Goal: Check status: Check status

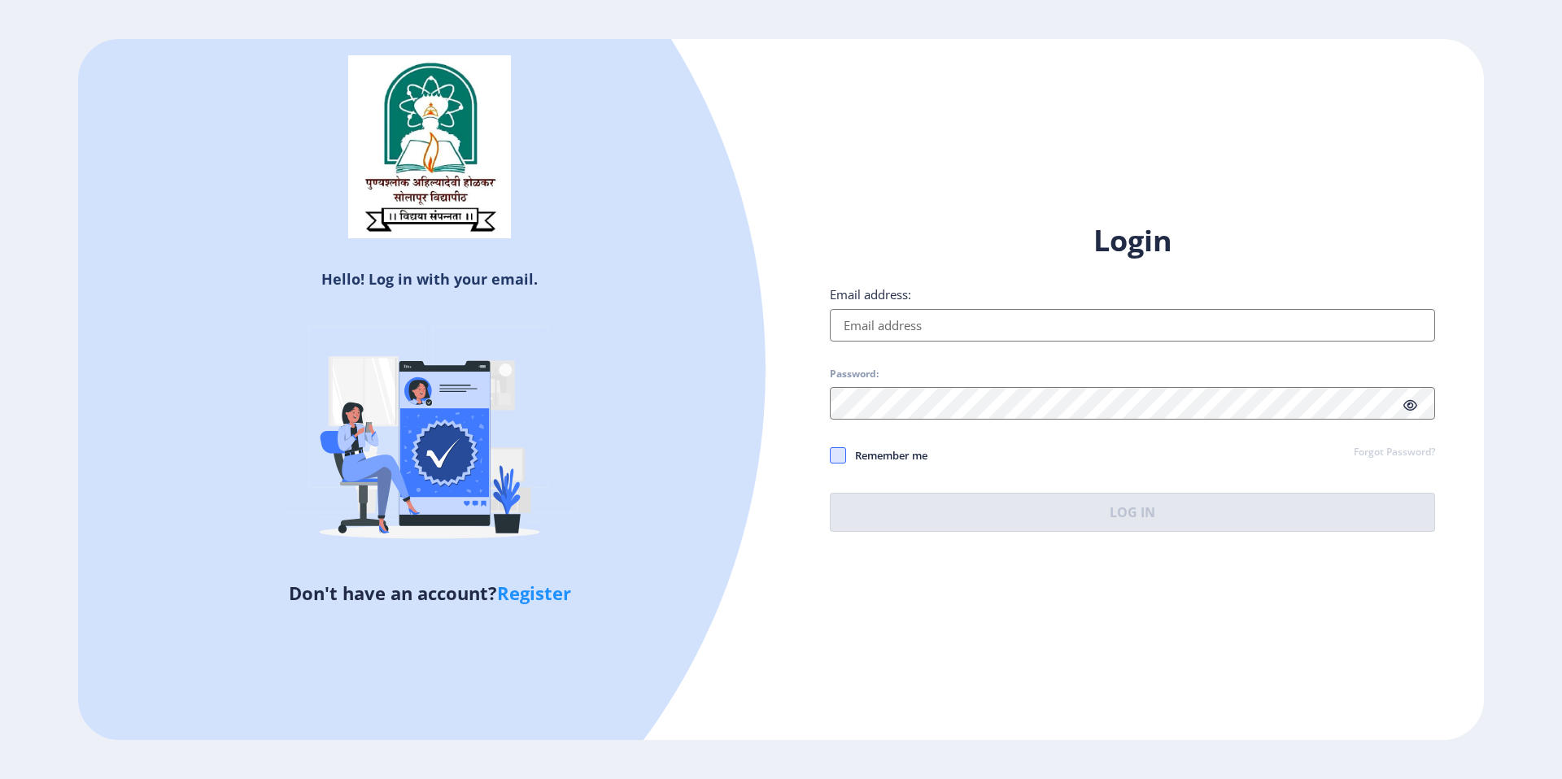
type input "[EMAIL_ADDRESS][DOMAIN_NAME]"
click at [843, 451] on span at bounding box center [838, 455] width 16 height 16
click at [830, 456] on input "Remember me" at bounding box center [830, 456] width 1 height 1
checkbox input "true"
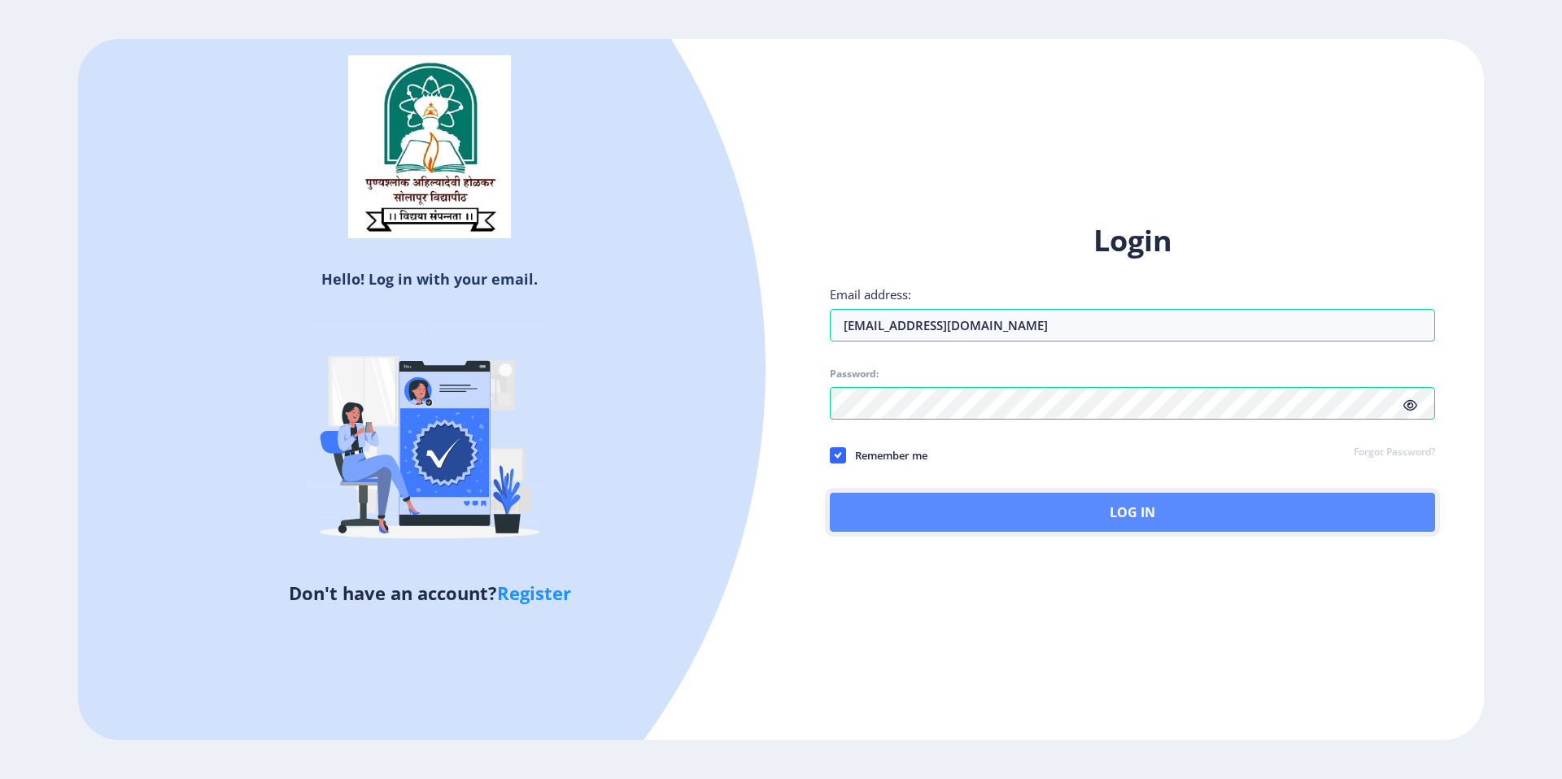
click at [894, 511] on button "Log In" at bounding box center [1132, 512] width 605 height 39
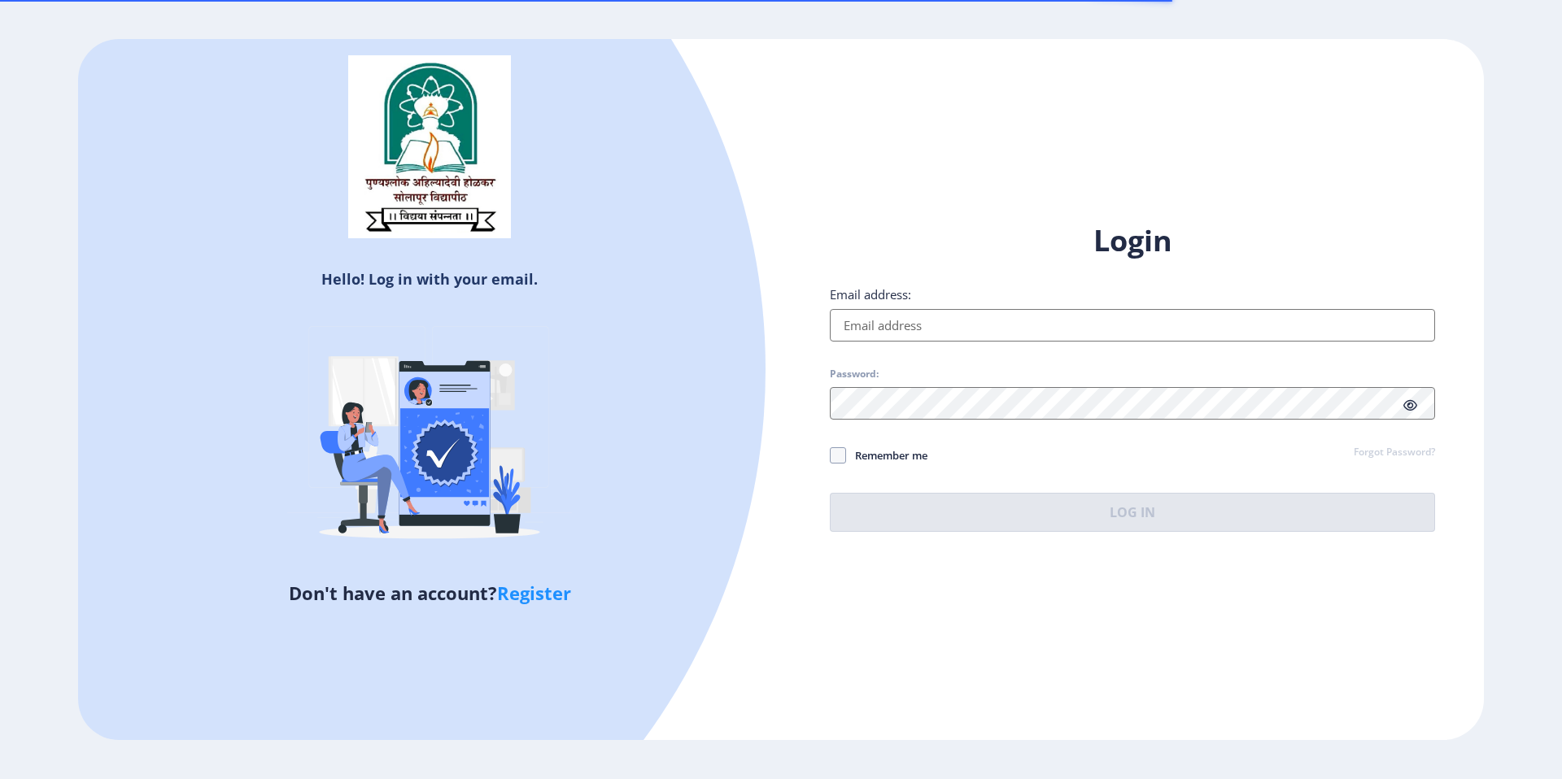
type input "[EMAIL_ADDRESS][DOMAIN_NAME]"
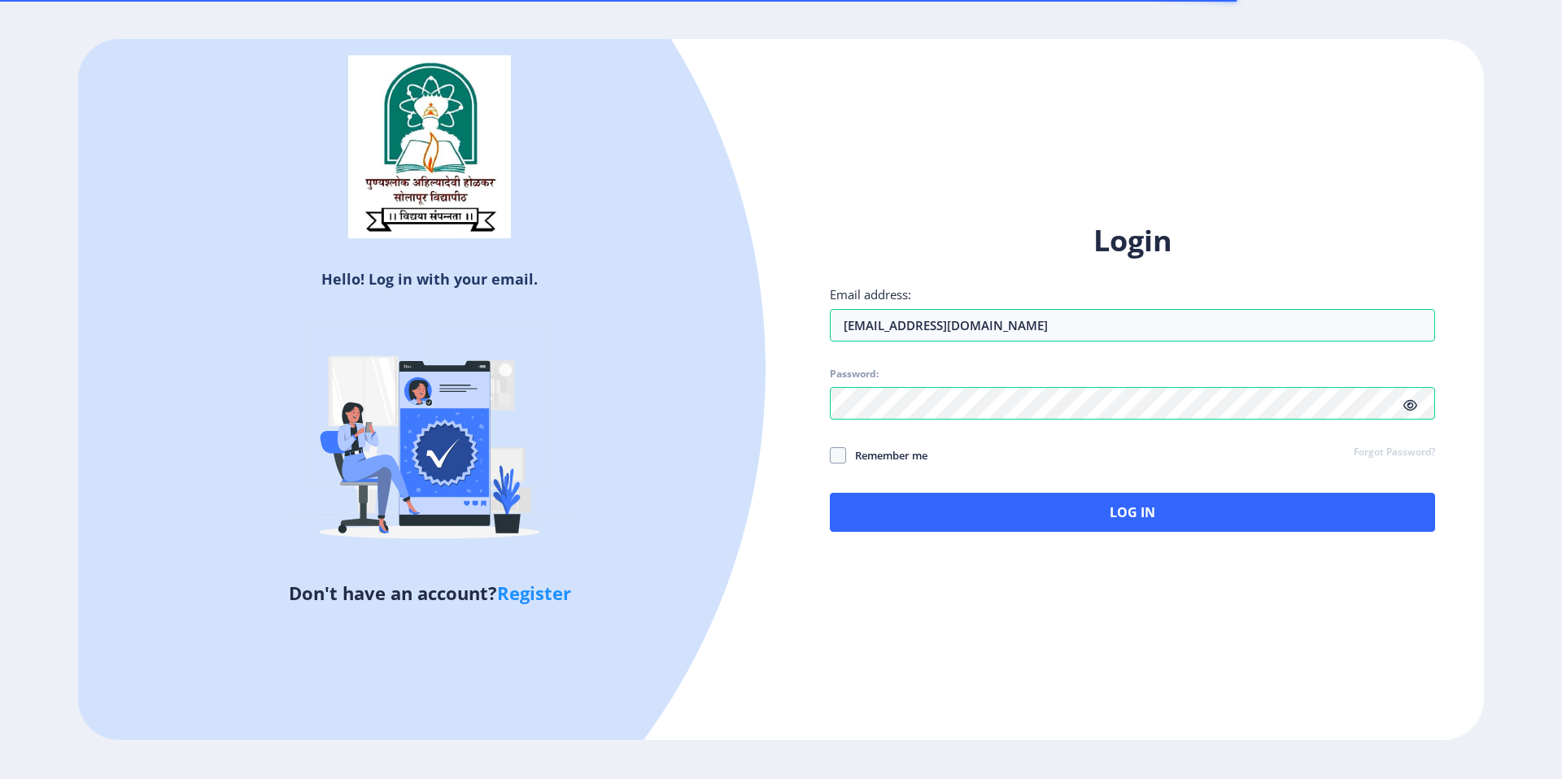
click at [921, 455] on span "Remember me" at bounding box center [886, 456] width 81 height 20
click at [830, 456] on input "Remember me" at bounding box center [830, 456] width 1 height 1
checkbox input "true"
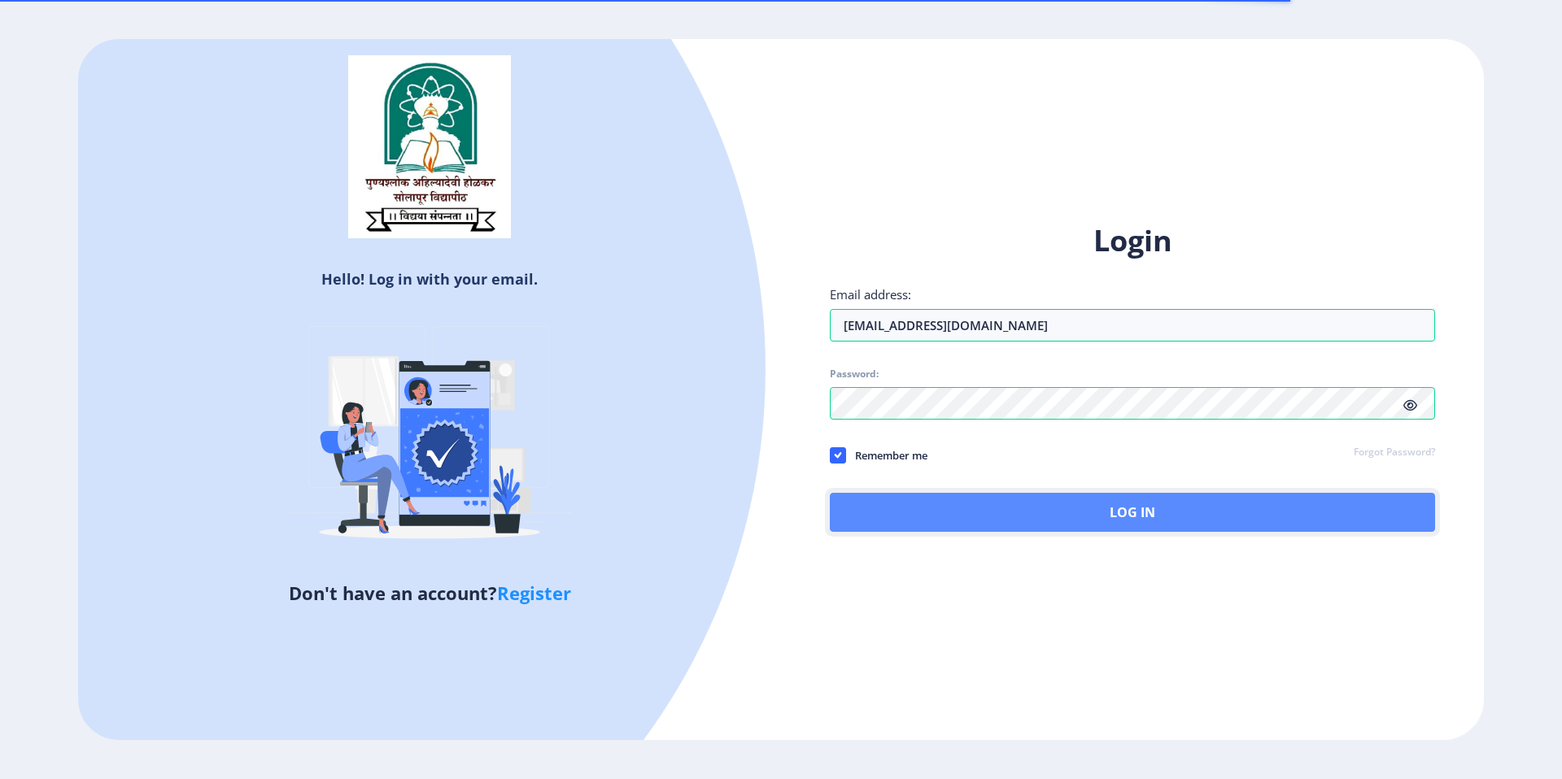
click at [941, 512] on button "Log In" at bounding box center [1132, 512] width 605 height 39
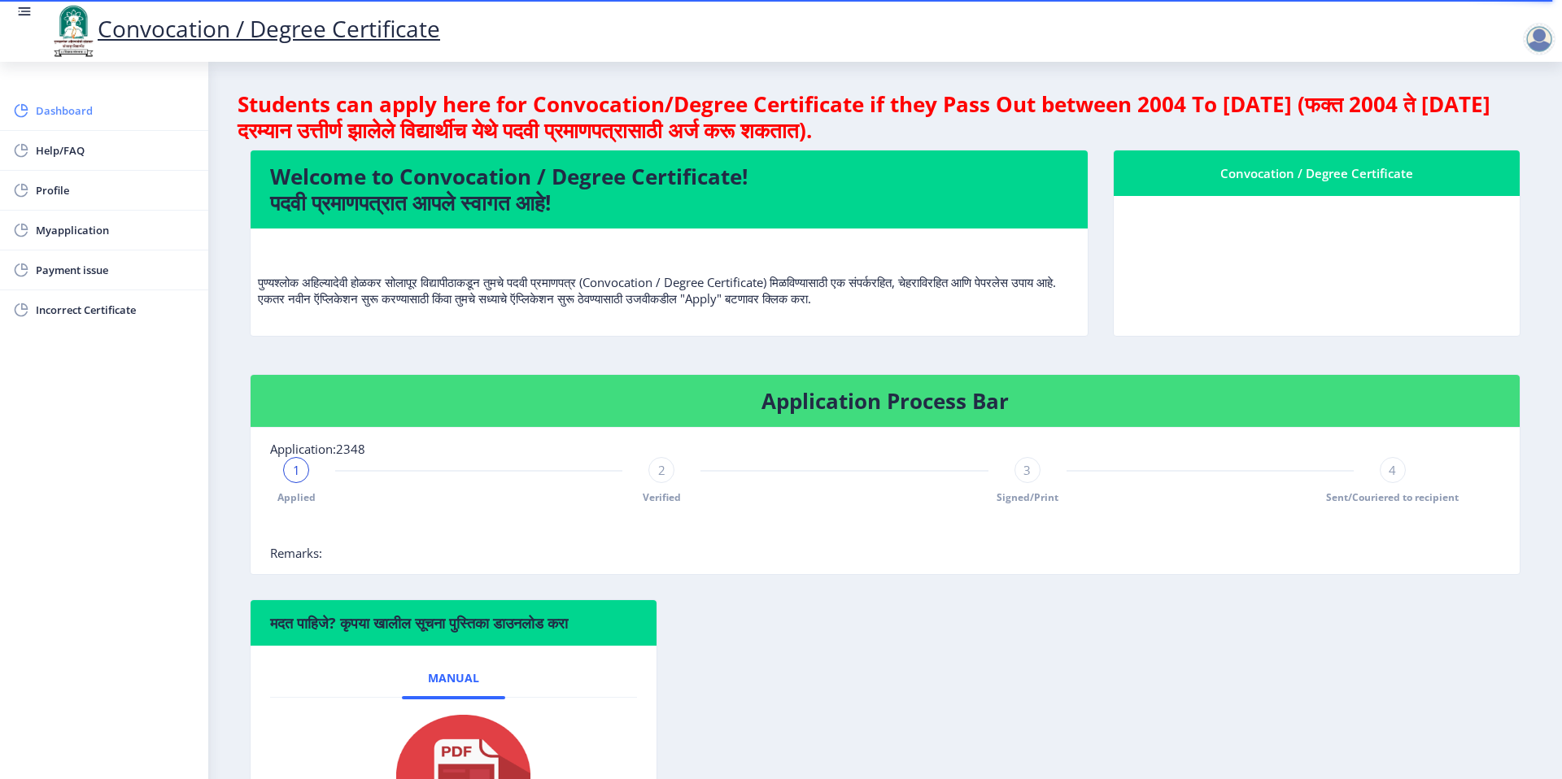
click at [63, 104] on span "Dashboard" at bounding box center [115, 111] width 159 height 20
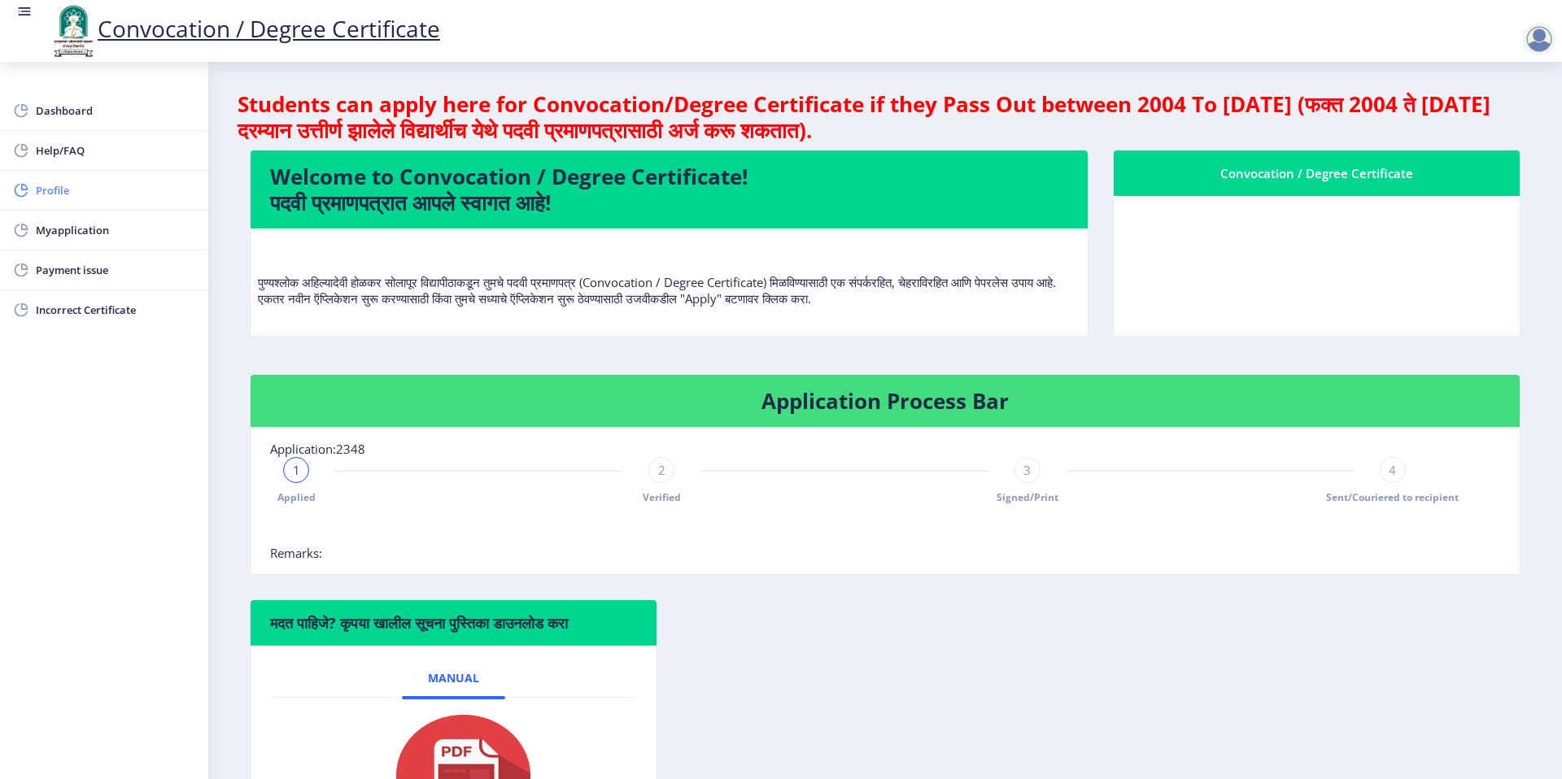
click at [73, 178] on link "Profile" at bounding box center [104, 190] width 208 height 39
select select
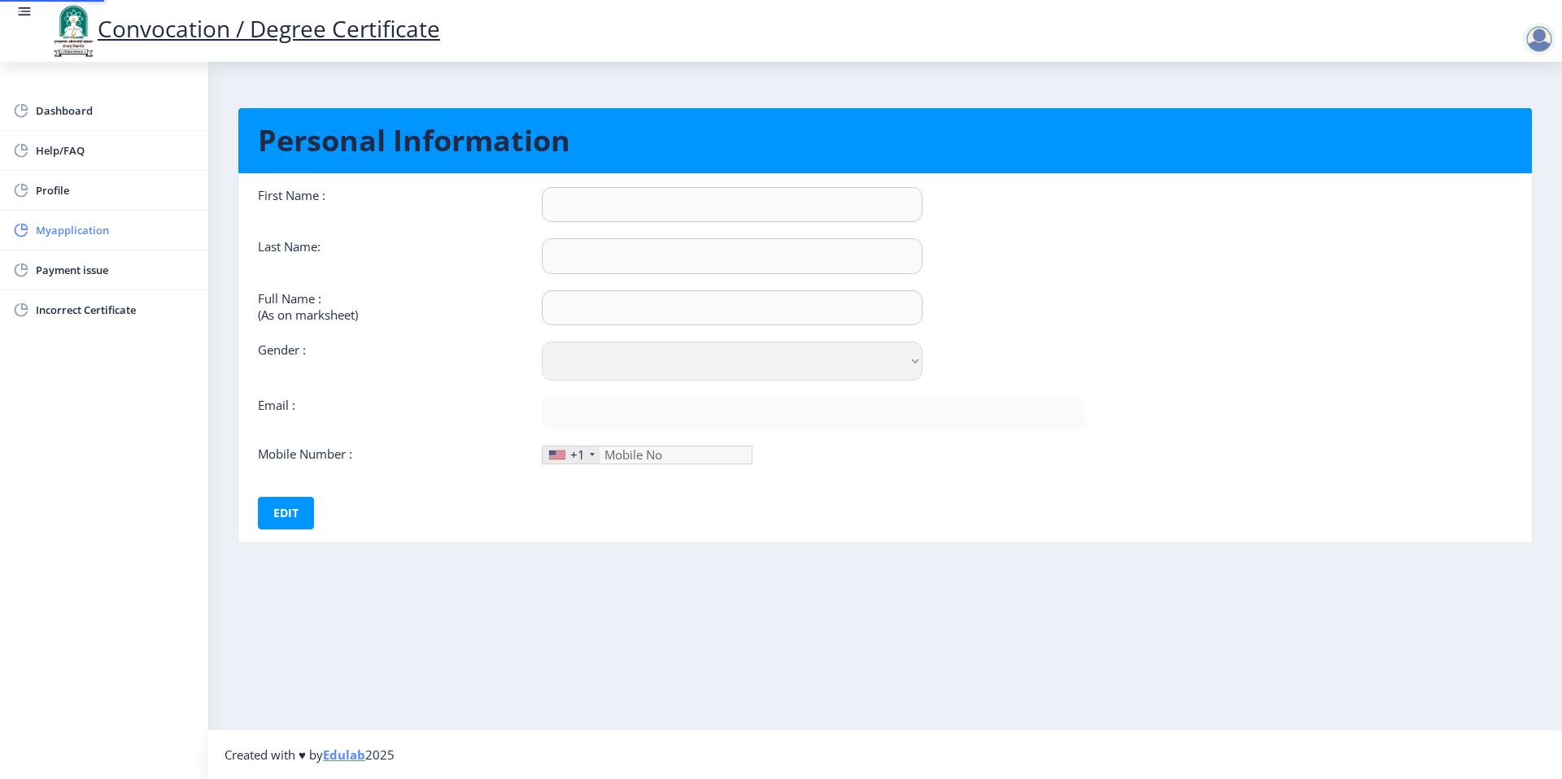
type input "Rasika"
type input "Kulkarni"
type input "Rasika Rajendra Kulkarni"
select select "Female"
type input "[EMAIL_ADDRESS][DOMAIN_NAME]"
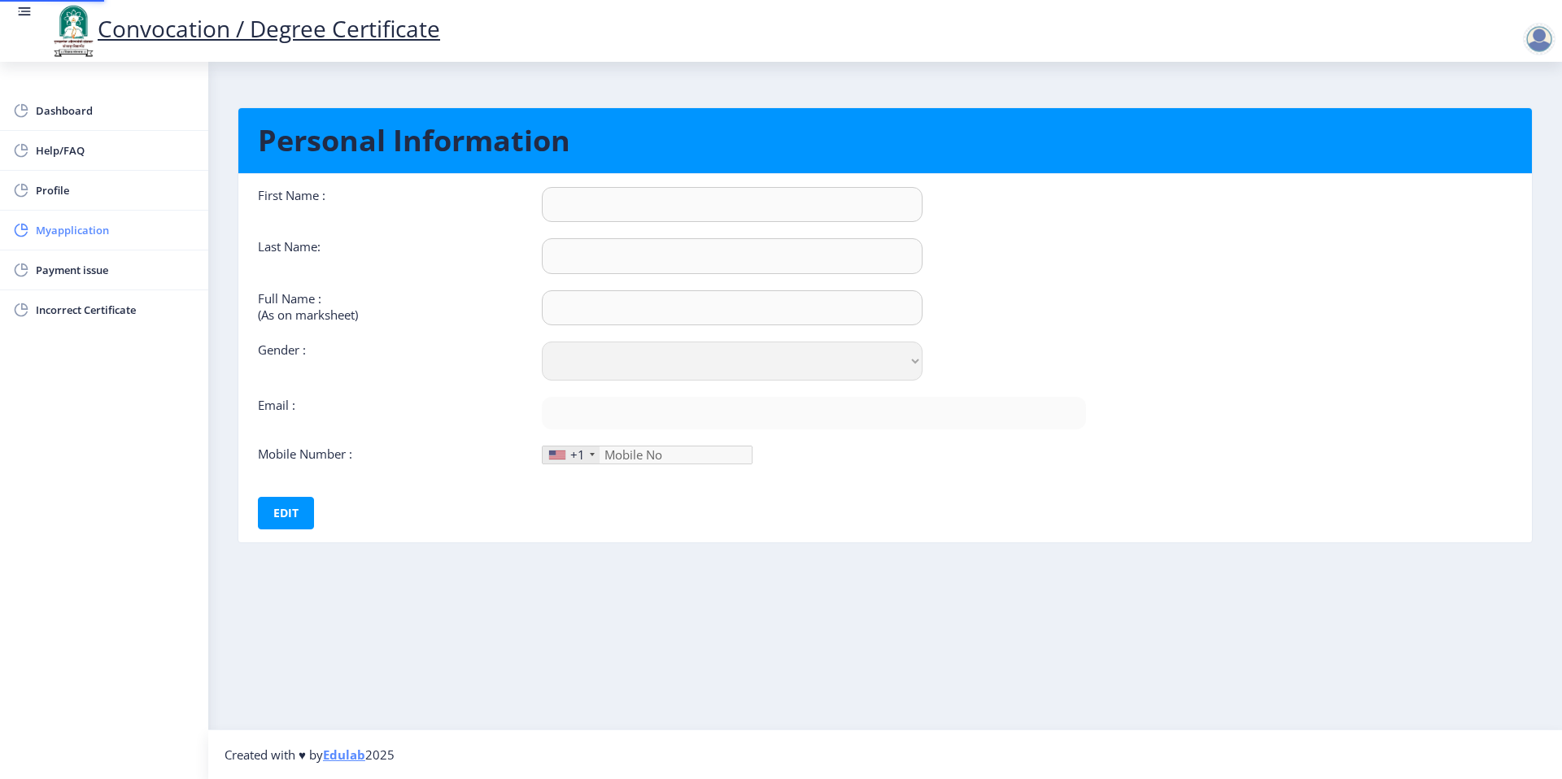
type input "8668429577"
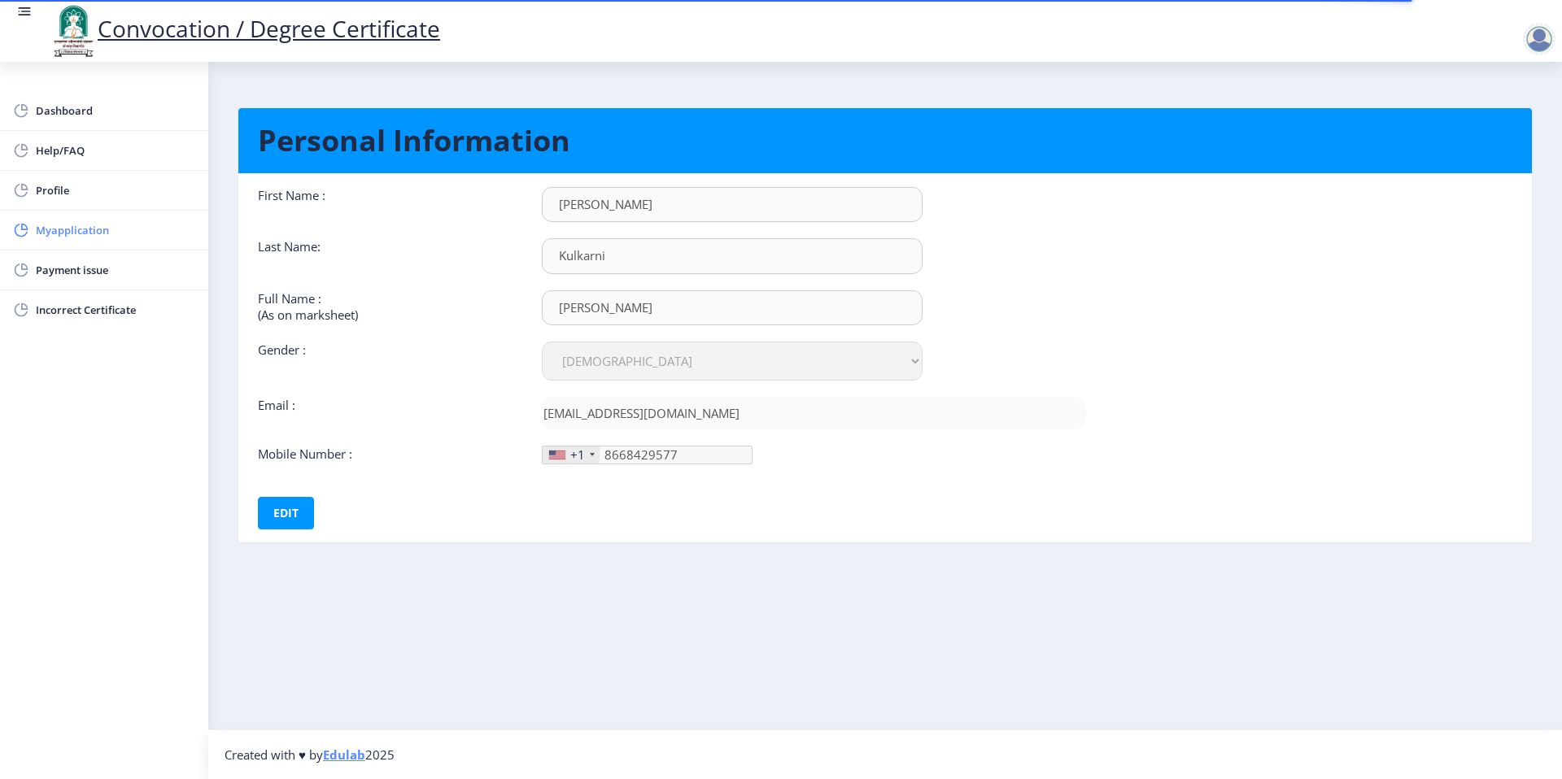
click at [85, 238] on span "Myapplication" at bounding box center [115, 230] width 159 height 20
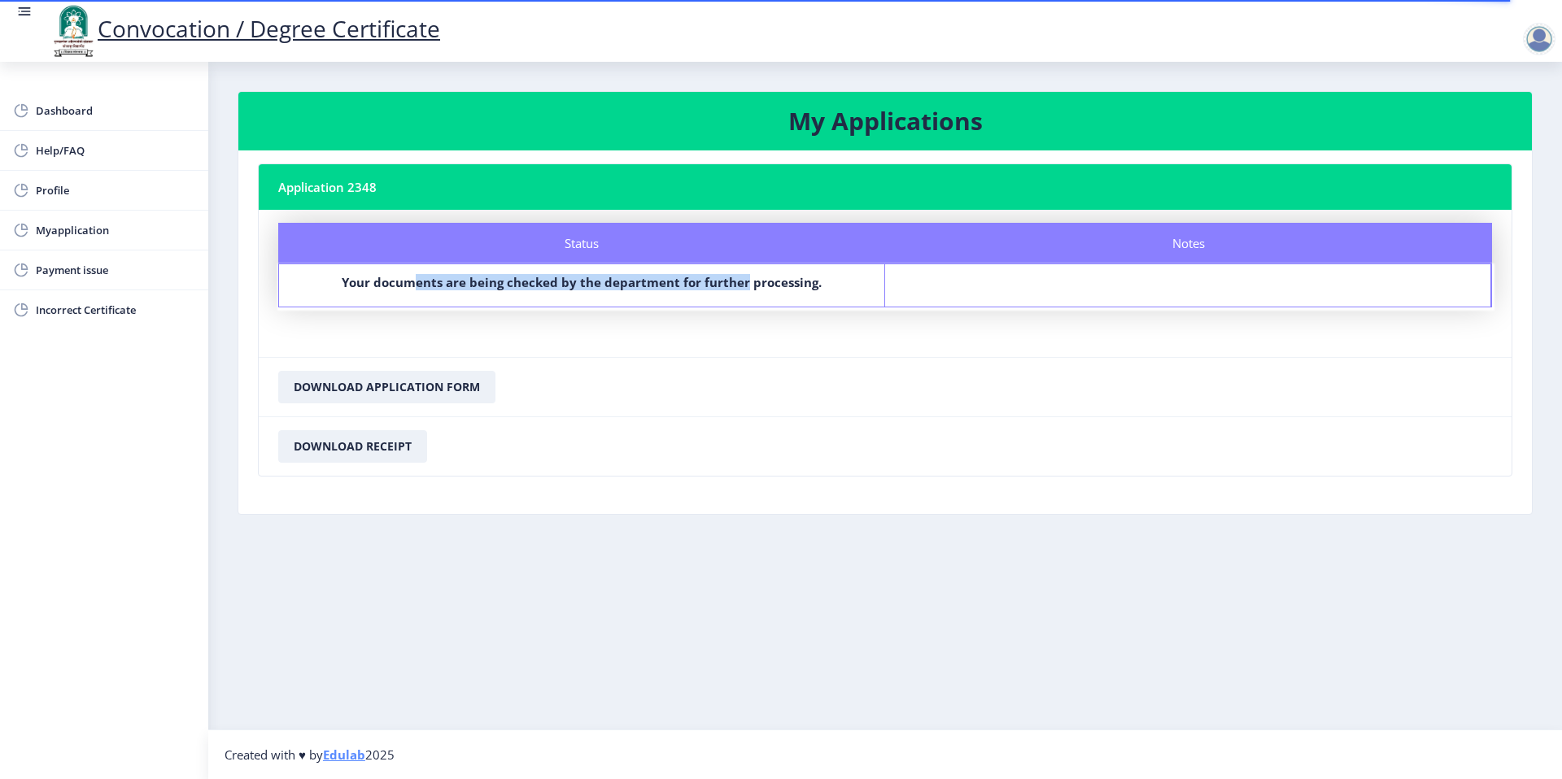
drag, startPoint x: 416, startPoint y: 282, endPoint x: 747, endPoint y: 289, distance: 331.1
click at [747, 289] on b "Your documents are being checked by the department for further processing." at bounding box center [582, 282] width 480 height 16
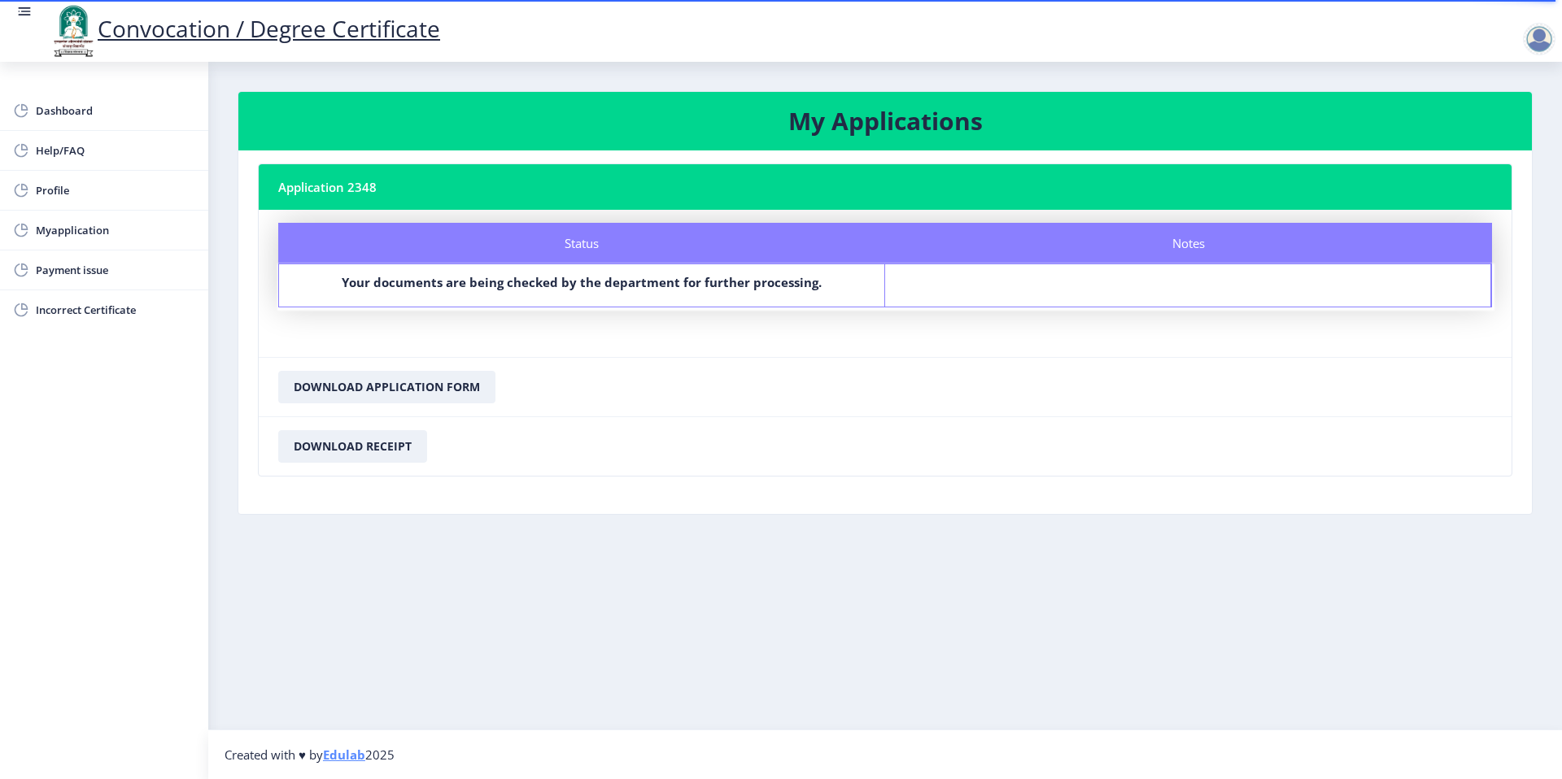
click at [439, 367] on nb-card-footer "Download Application Form" at bounding box center [885, 386] width 1253 height 59
click at [439, 376] on button "Download Application Form" at bounding box center [386, 387] width 217 height 33
